Goal: Understand process/instructions

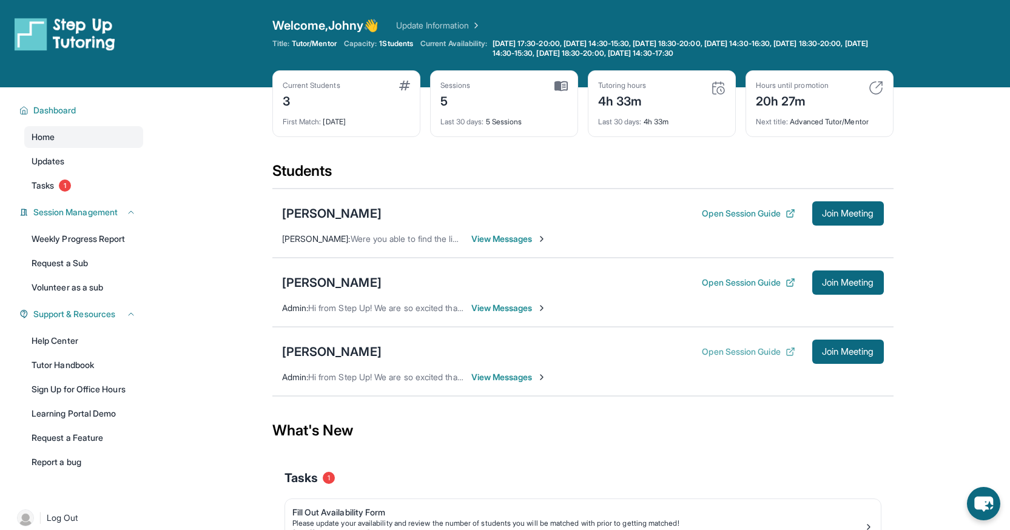
click at [737, 351] on button "Open Session Guide" at bounding box center [748, 352] width 93 height 12
click at [754, 284] on button "Open Session Guide" at bounding box center [748, 283] width 93 height 12
